Goal: Task Accomplishment & Management: Manage account settings

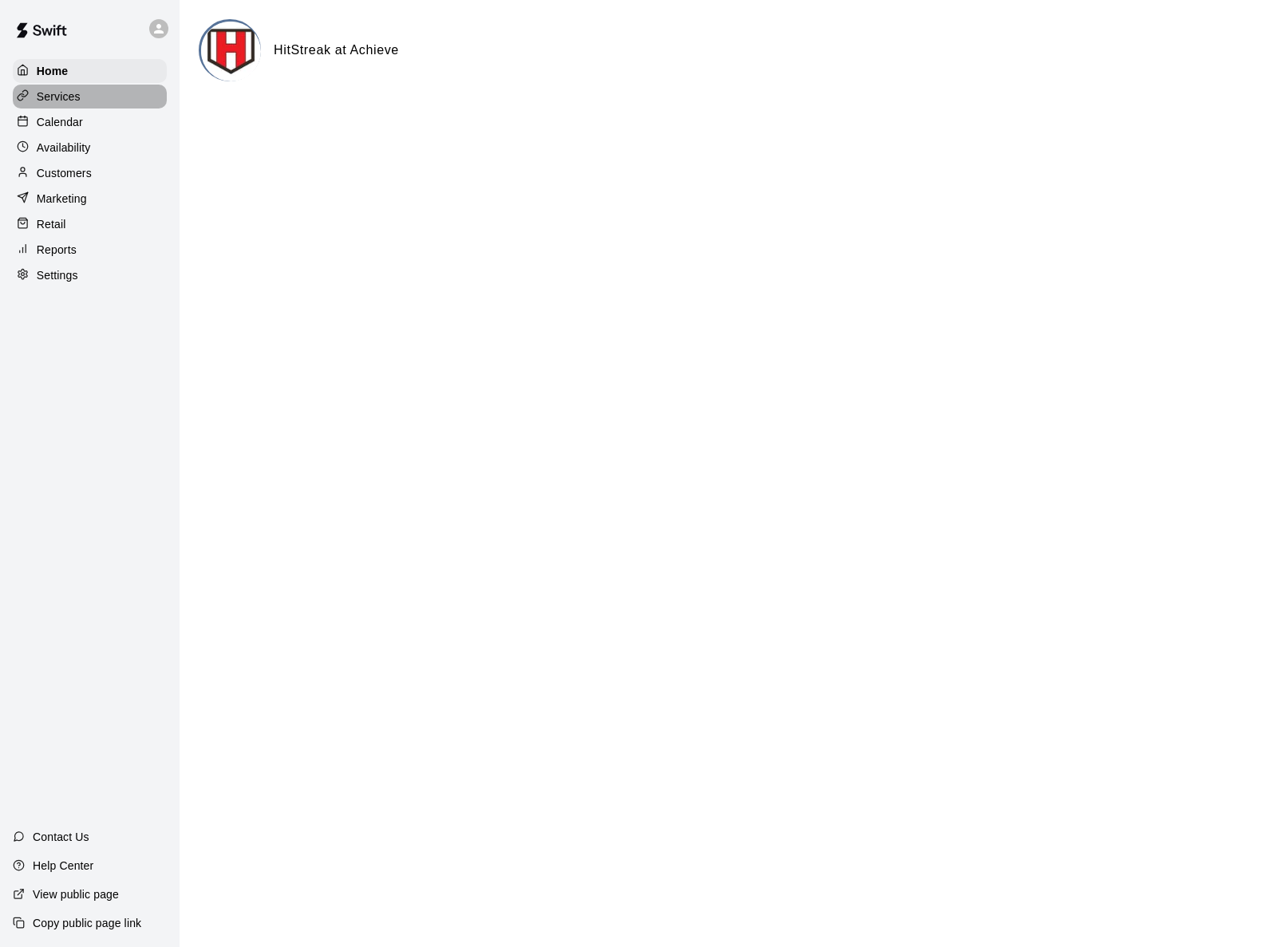
click at [56, 94] on p "Services" at bounding box center [58, 96] width 44 height 16
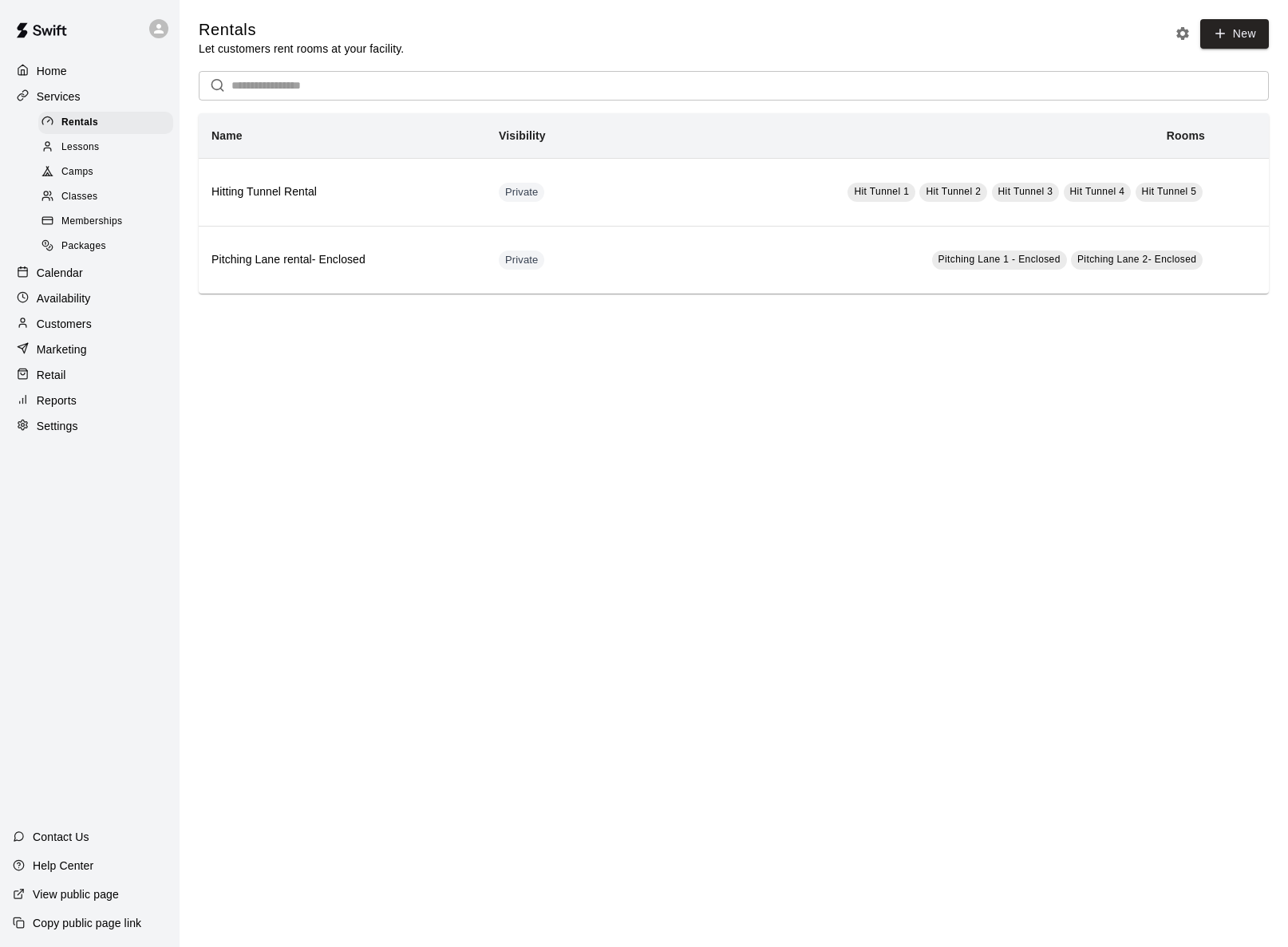
click at [72, 145] on span "Lessons" at bounding box center [80, 147] width 38 height 16
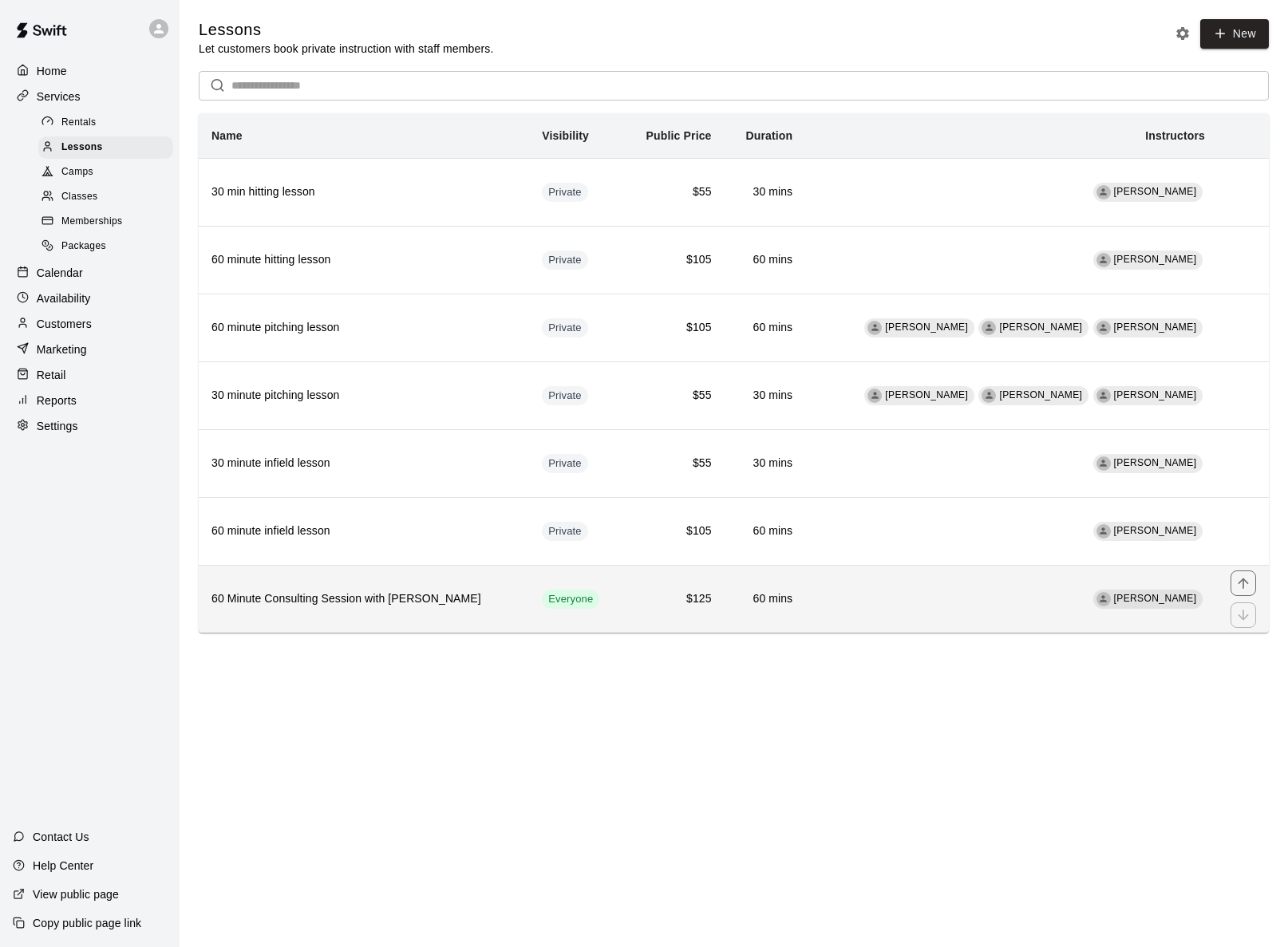
click at [398, 602] on h6 "60 Minute Consulting Session with [PERSON_NAME]" at bounding box center [364, 599] width 305 height 17
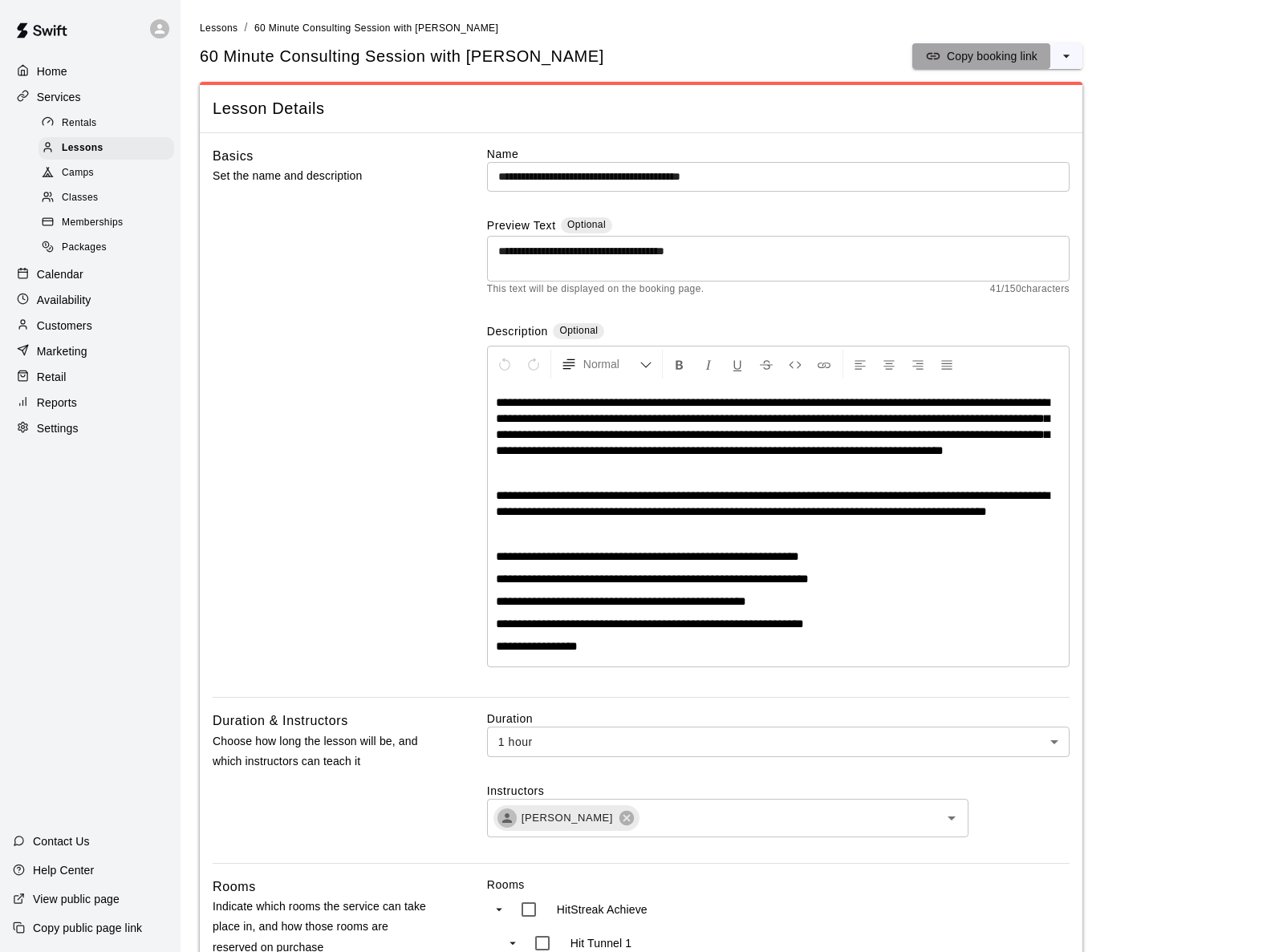
click at [984, 64] on button "Copy booking link" at bounding box center [981, 56] width 138 height 25
click at [73, 99] on p "Services" at bounding box center [58, 97] width 44 height 16
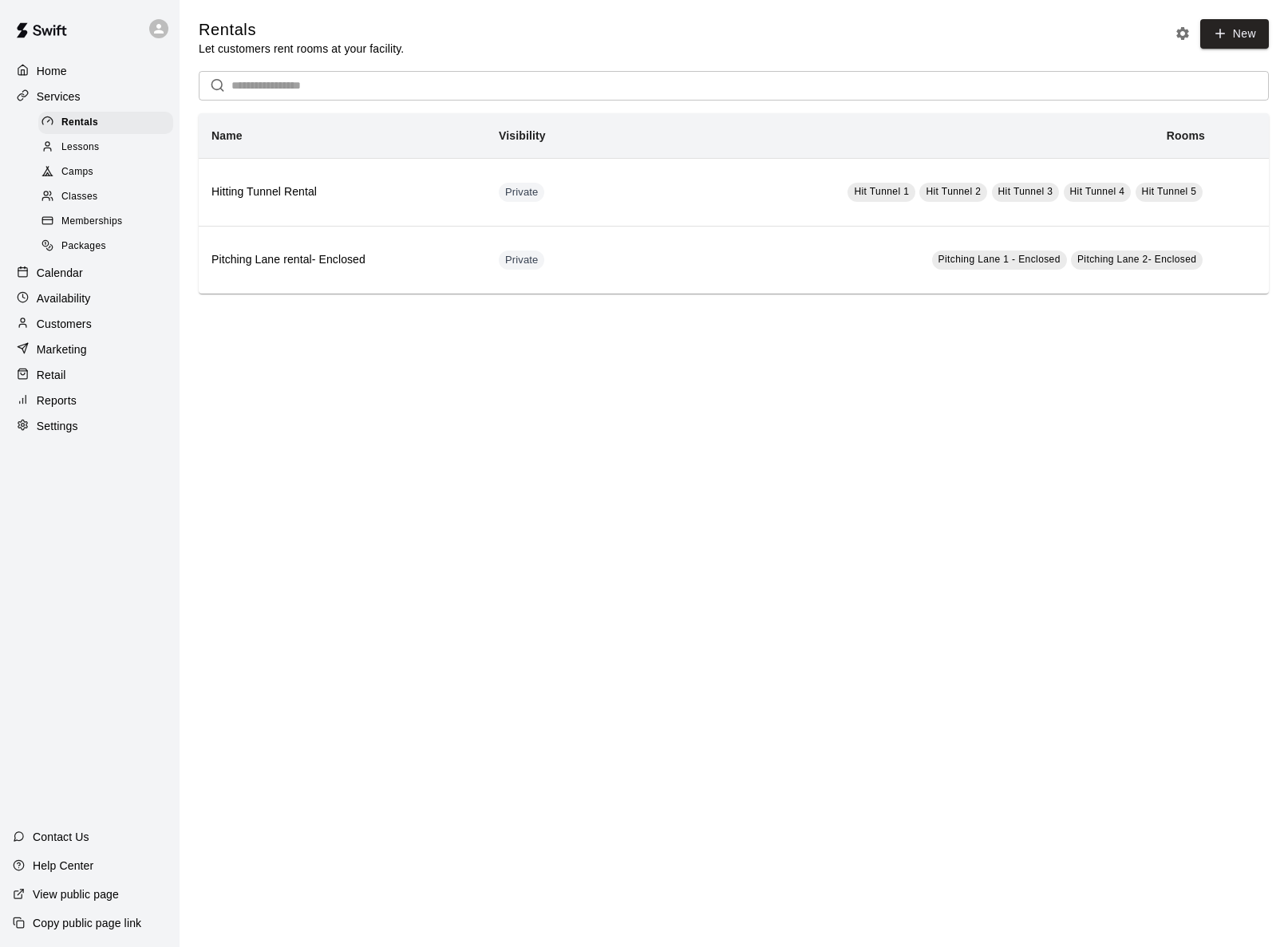
click at [70, 276] on p "Calendar" at bounding box center [59, 273] width 46 height 16
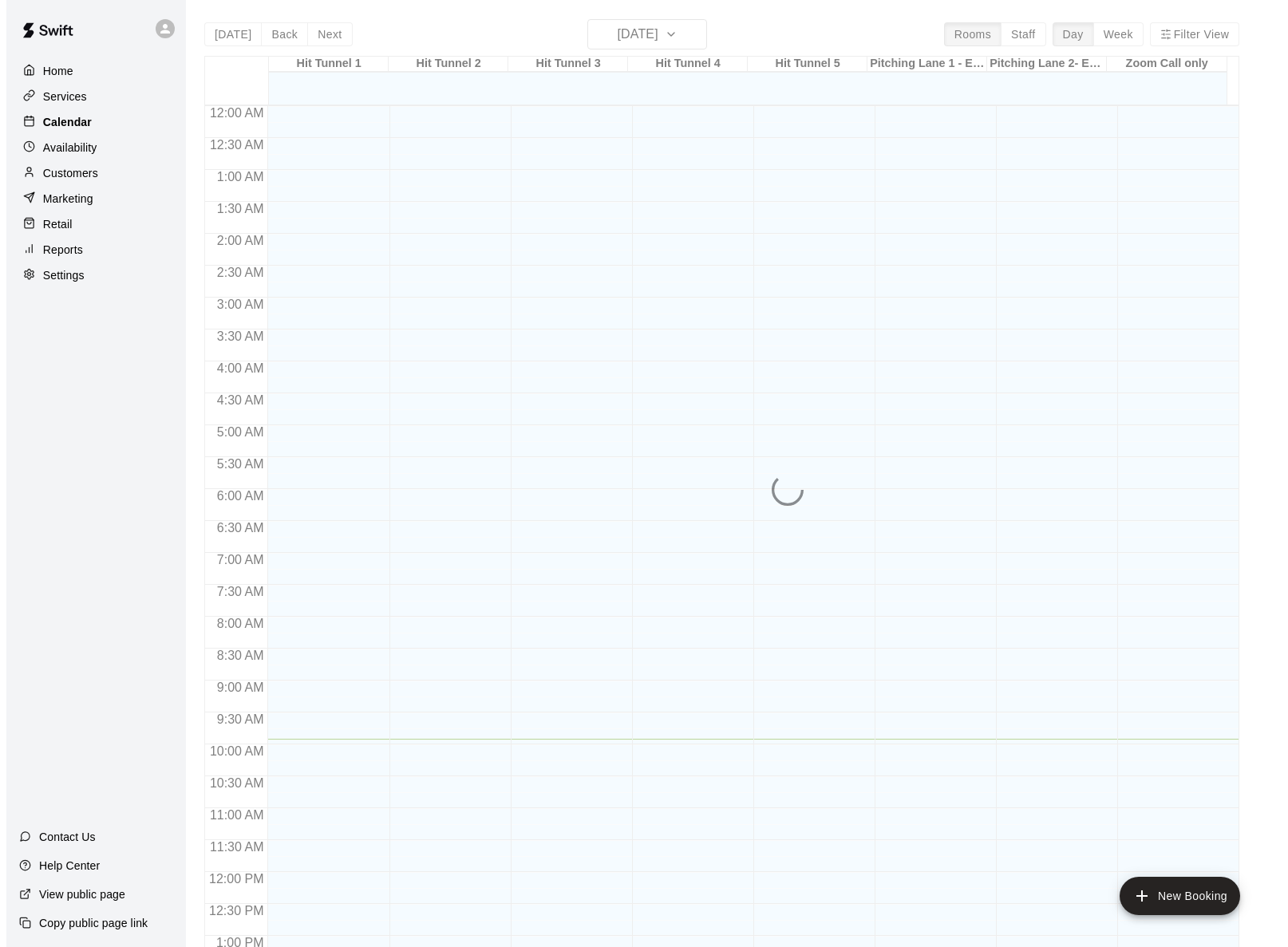
scroll to position [626, 0]
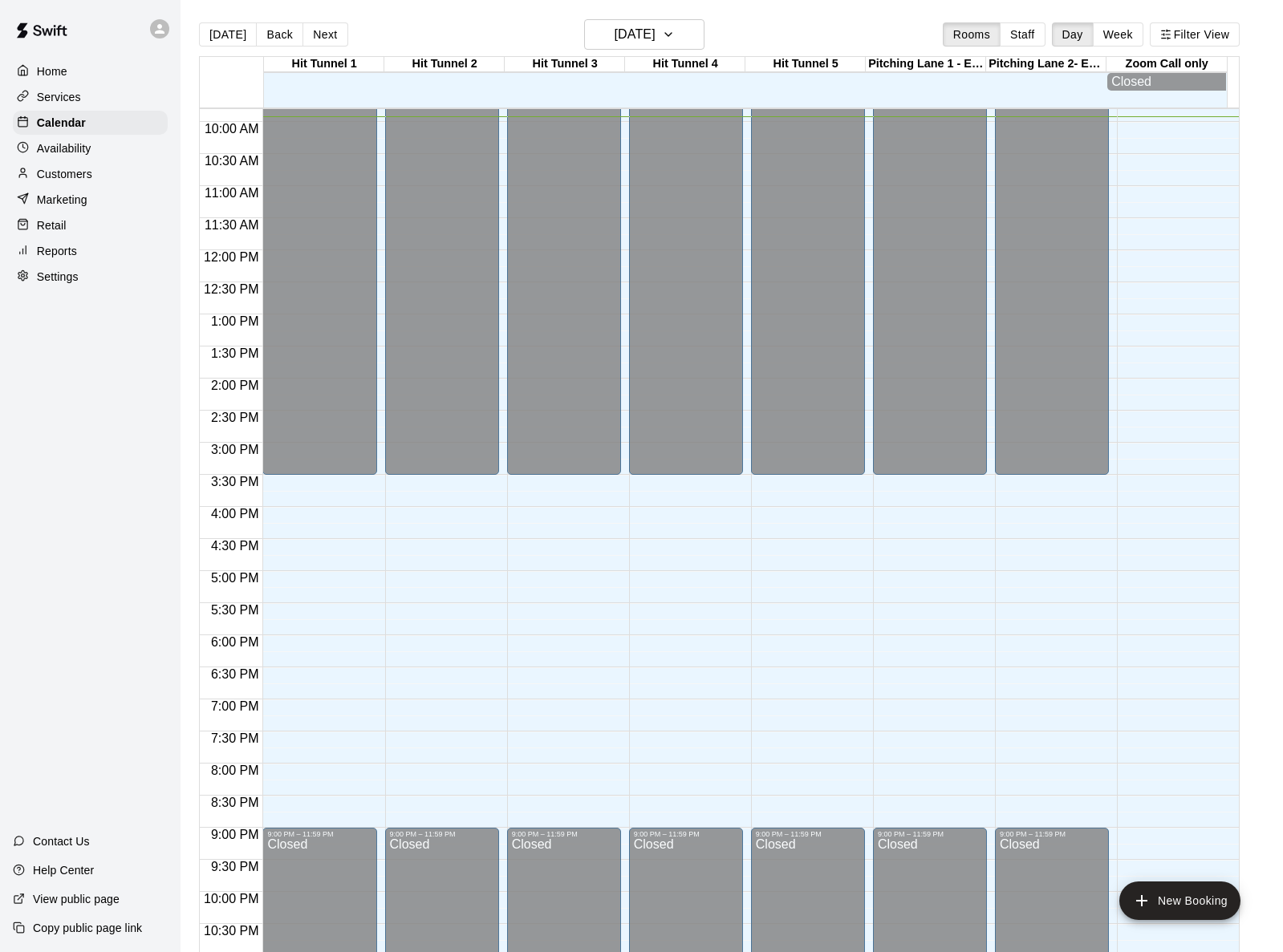
click at [56, 72] on p "Home" at bounding box center [51, 71] width 30 height 16
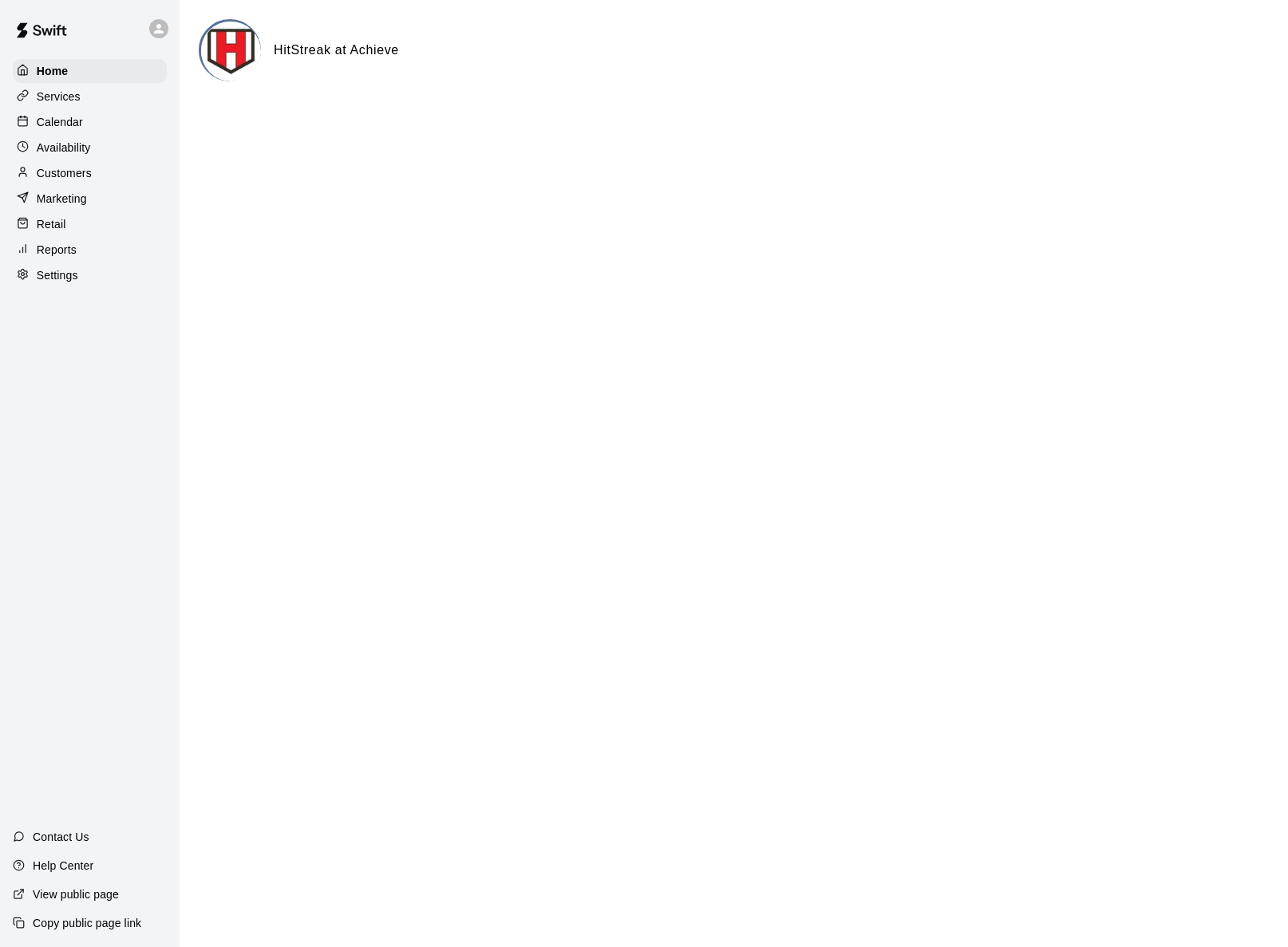
click at [57, 103] on p "Services" at bounding box center [58, 96] width 44 height 16
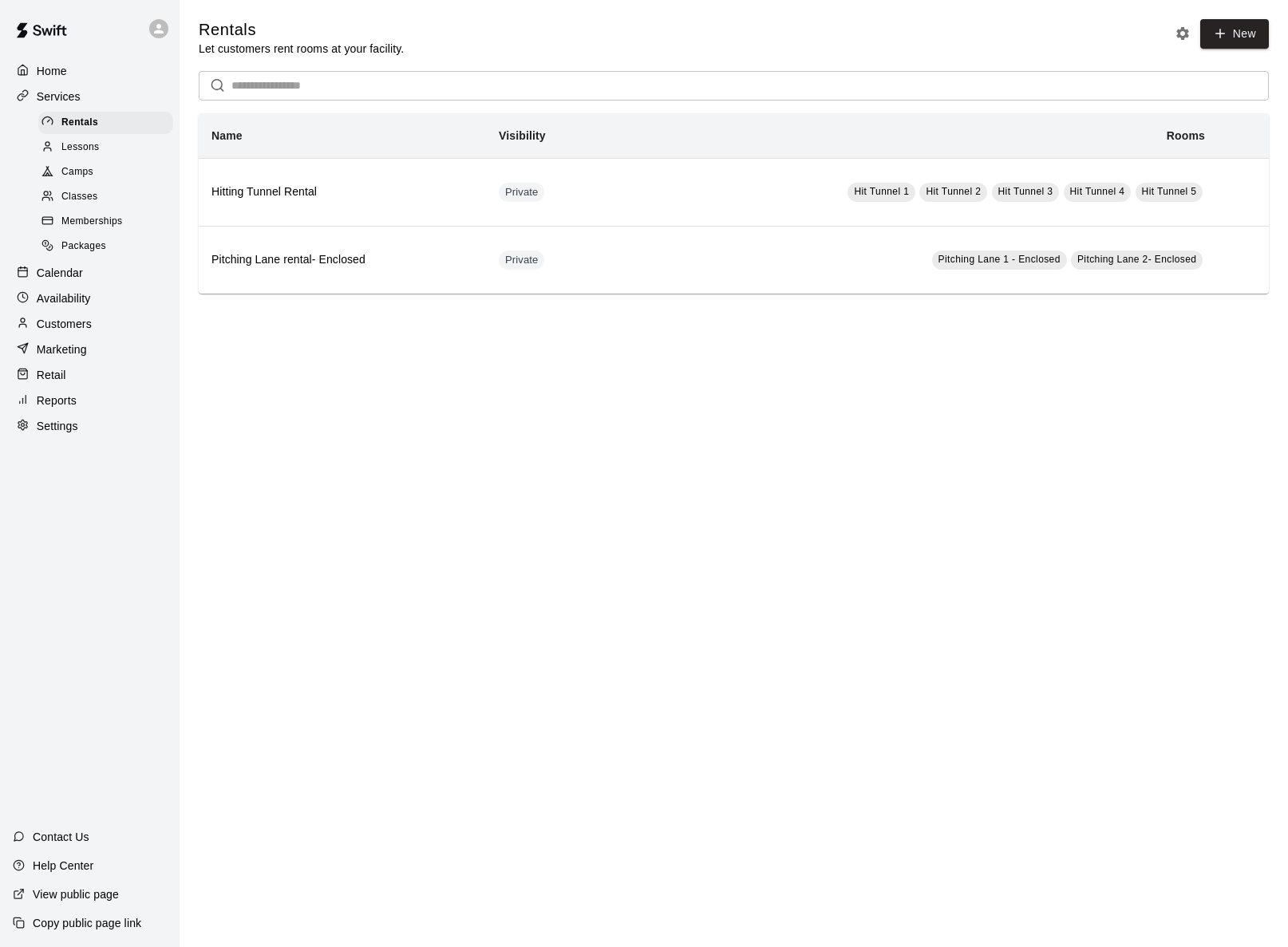
click at [83, 175] on span "Camps" at bounding box center [77, 172] width 32 height 16
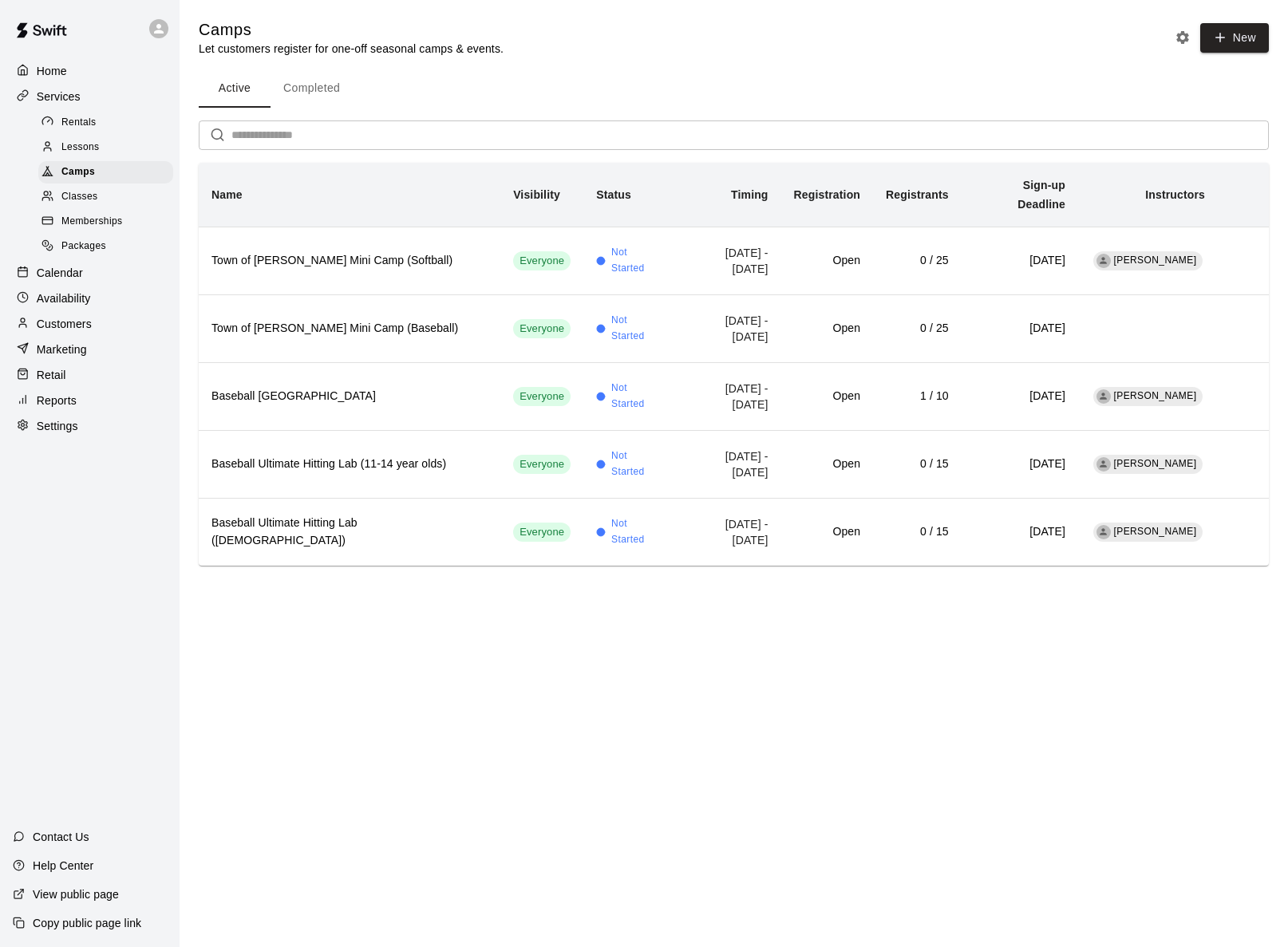
click at [85, 193] on span "Classes" at bounding box center [79, 196] width 35 height 16
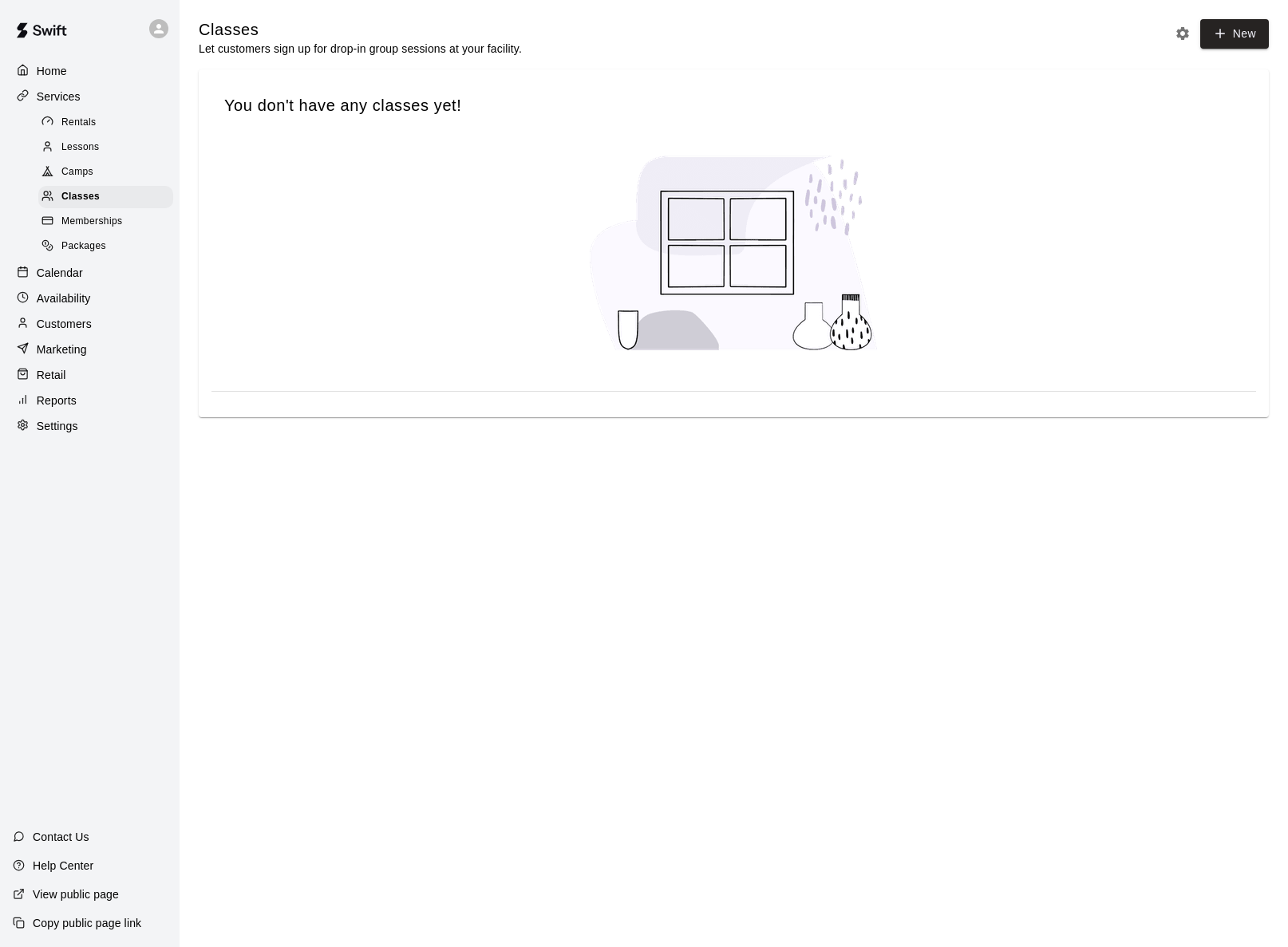
click at [83, 217] on span "Memberships" at bounding box center [92, 222] width 61 height 16
click at [83, 239] on span "Packages" at bounding box center [84, 247] width 45 height 16
click at [83, 174] on span "Camps" at bounding box center [77, 172] width 32 height 16
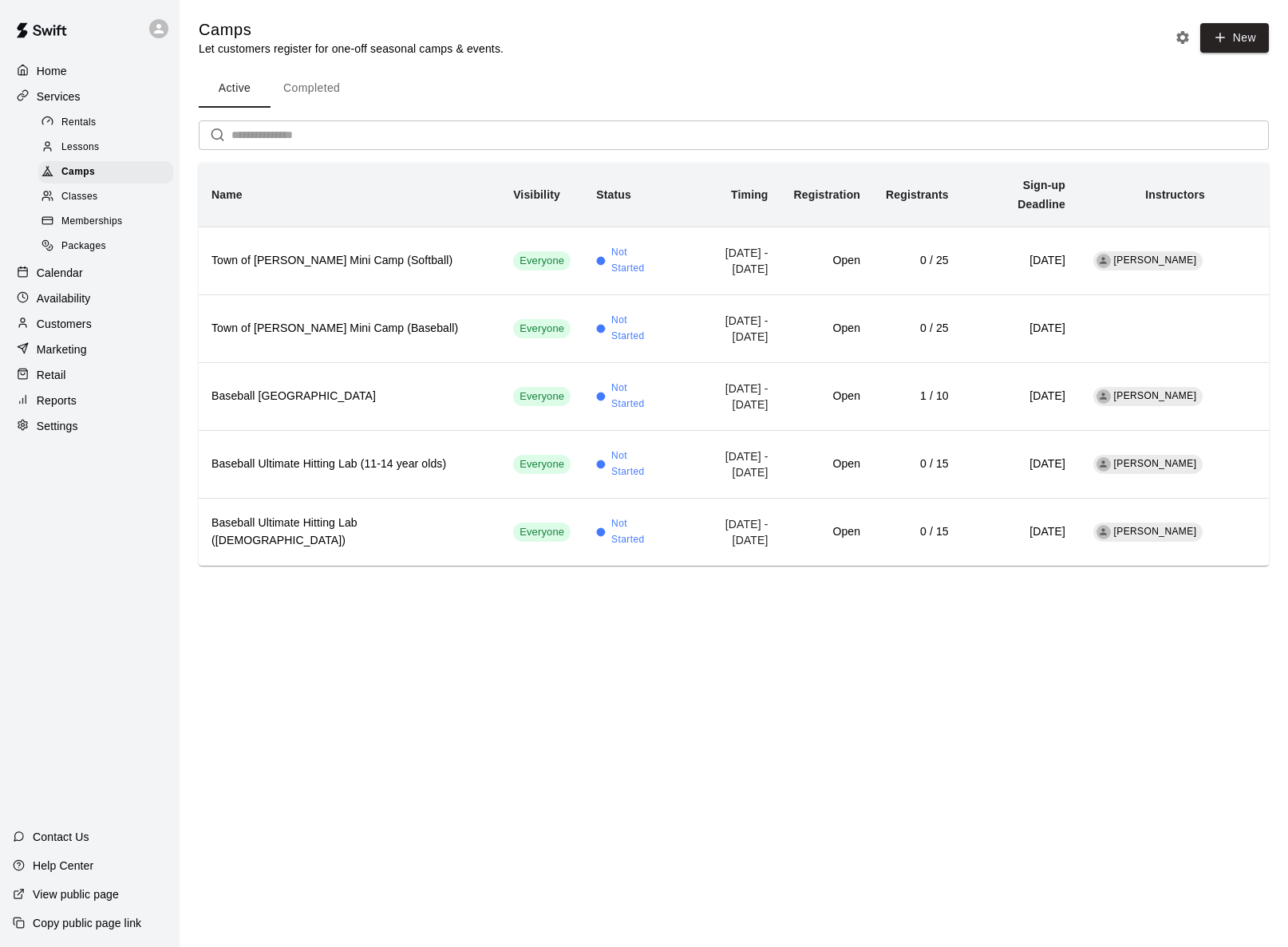
click at [87, 135] on link "Lessons" at bounding box center [108, 147] width 141 height 25
